Goal: Information Seeking & Learning: Check status

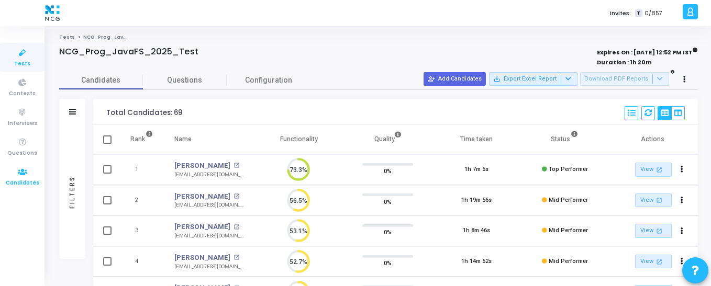
click at [17, 175] on icon at bounding box center [23, 172] width 22 height 13
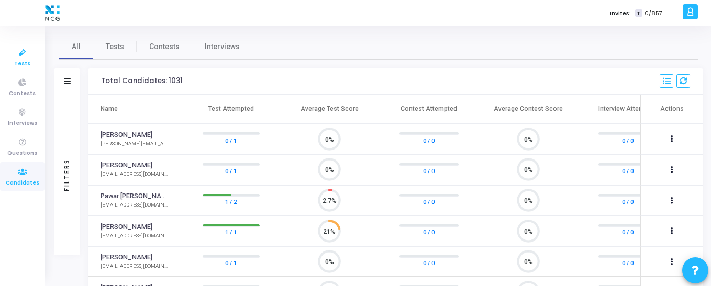
click at [16, 56] on icon at bounding box center [23, 53] width 22 height 13
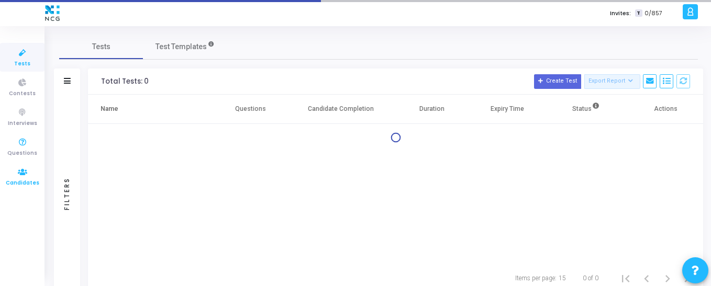
click at [26, 169] on icon at bounding box center [23, 172] width 22 height 13
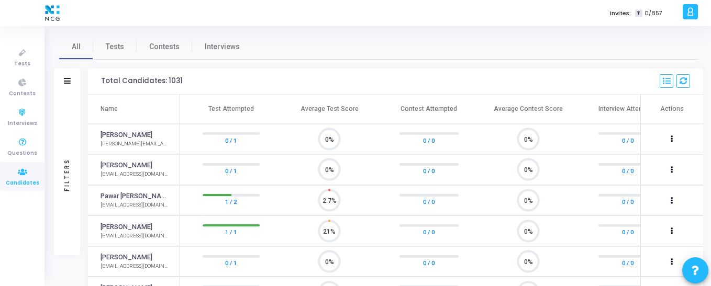
scroll to position [22, 27]
click at [112, 56] on link "Tests" at bounding box center [114, 46] width 43 height 25
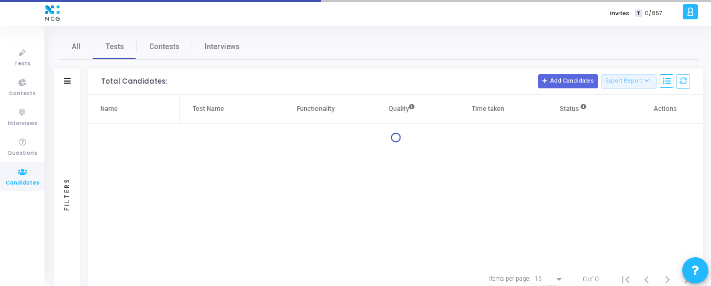
click at [71, 79] on div "Filters" at bounding box center [67, 82] width 26 height 26
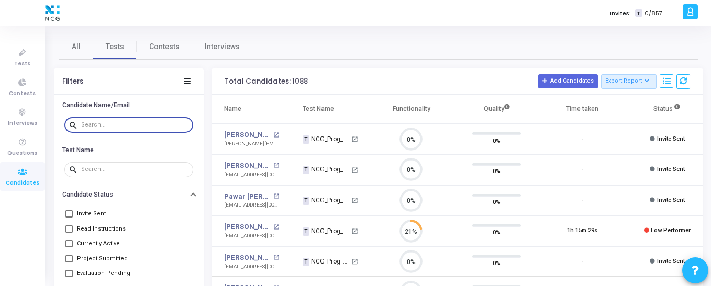
click at [101, 126] on input "text" at bounding box center [135, 125] width 108 height 6
paste input "shambhukumar4991@gmail.com"
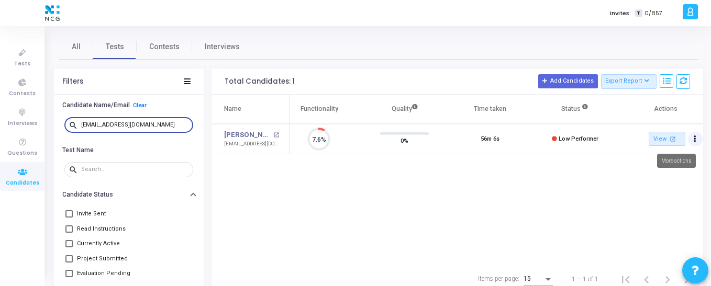
type input "shambhukumar4991@gmail.com"
click at [693, 138] on button "Actions" at bounding box center [695, 139] width 15 height 15
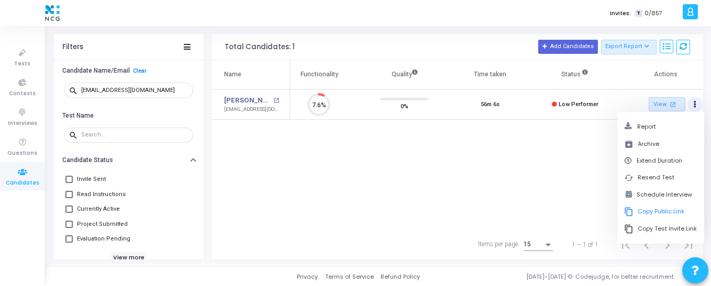
click at [563, 201] on div "Name Test Name Functionality Quality Time taken Status Actions Shambu Kumar ope…" at bounding box center [458, 145] width 492 height 170
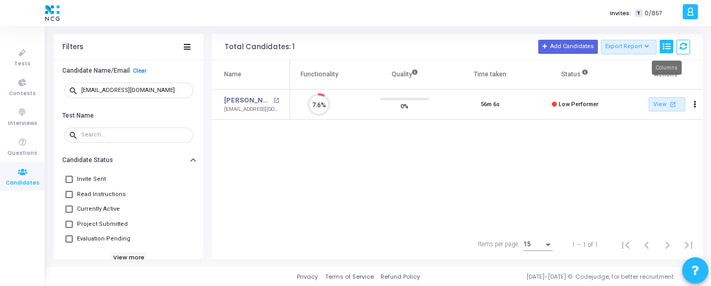
click at [671, 47] on button at bounding box center [667, 47] width 14 height 14
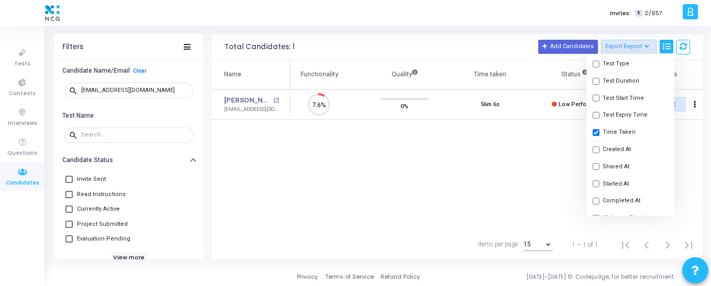
click at [606, 171] on button "Shared At" at bounding box center [631, 166] width 88 height 17
checkbox input "true"
click at [522, 171] on div "Name Test Name Functionality Quality Time taken Shared At Status Actions Shambu…" at bounding box center [458, 145] width 492 height 170
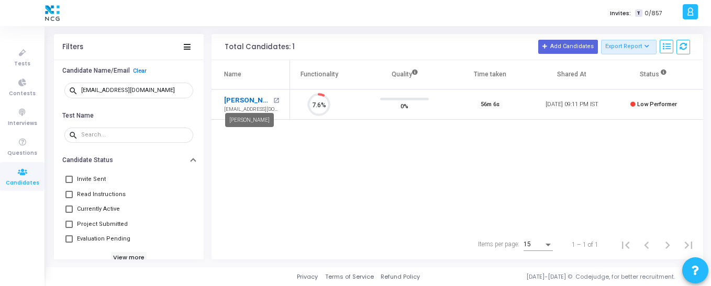
click at [238, 99] on link "Shambu Kumar" at bounding box center [247, 100] width 47 height 10
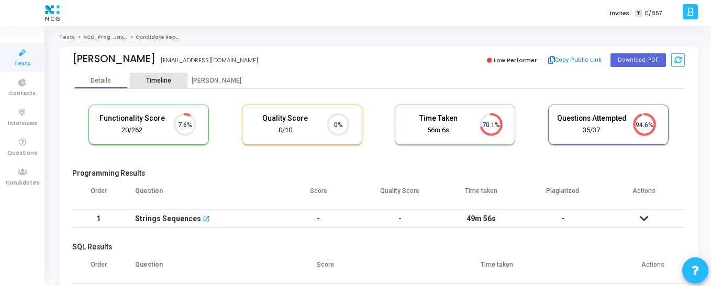
click at [157, 81] on div "Timeline" at bounding box center [158, 81] width 25 height 8
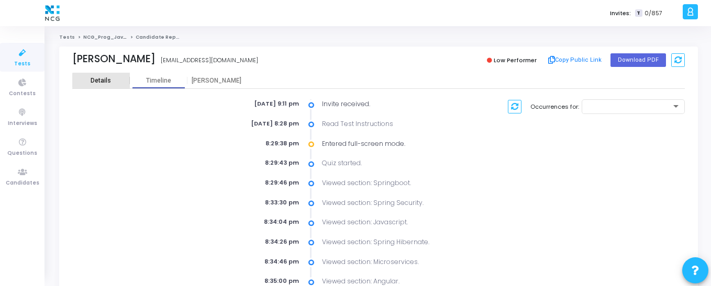
click at [115, 81] on div "Details" at bounding box center [101, 81] width 58 height 8
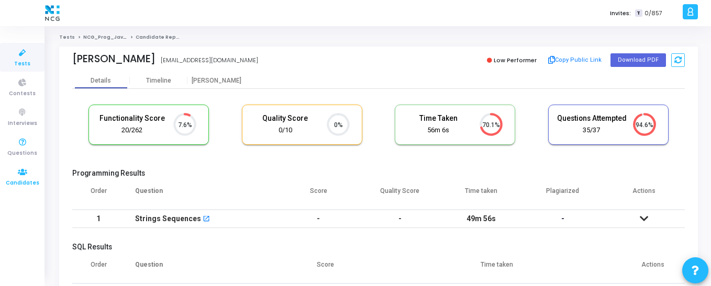
click at [30, 173] on icon at bounding box center [23, 172] width 22 height 13
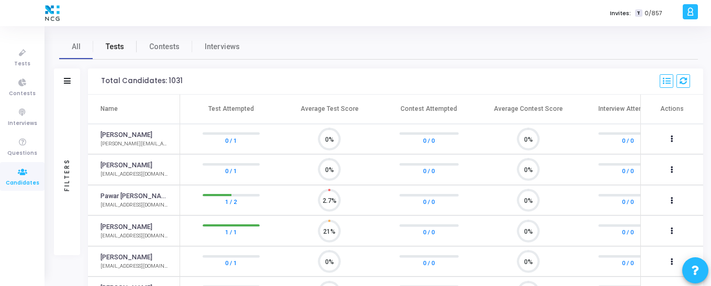
scroll to position [22, 27]
click at [107, 46] on span "Tests" at bounding box center [115, 46] width 18 height 11
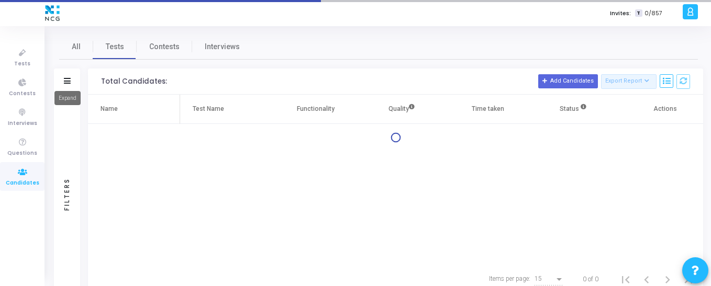
click at [65, 81] on icon at bounding box center [67, 81] width 7 height 6
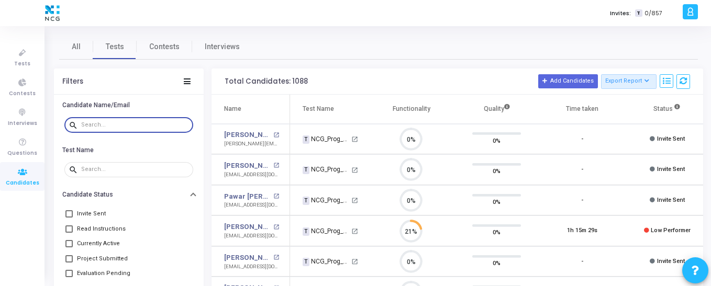
click at [84, 124] on input "text" at bounding box center [135, 125] width 108 height 6
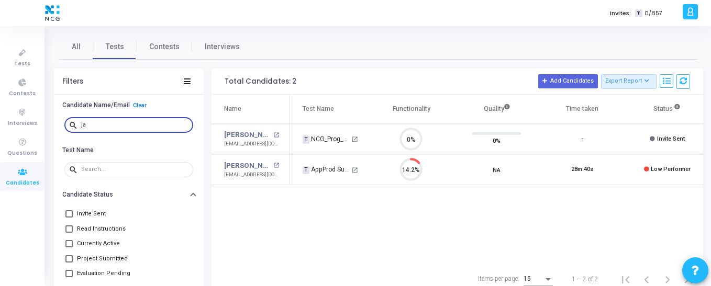
type input "j"
type input "saurav"
